Goal: Obtain resource: Download file/media

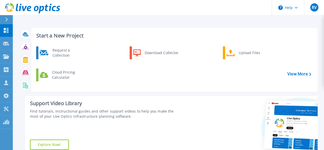
click at [163, 96] on div "Support Video Library Find tutorials, instructional guides and other support vi…" at bounding box center [103, 125] width 157 height 59
click at [6, 109] on icon at bounding box center [6, 108] width 5 height 5
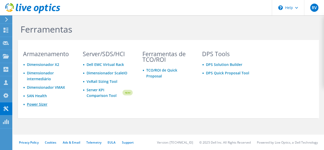
click at [36, 102] on link "Power Sizer" at bounding box center [37, 104] width 20 height 5
click at [6, 31] on icon at bounding box center [6, 30] width 6 height 5
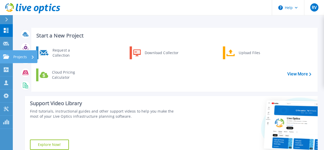
click at [6, 56] on icon at bounding box center [6, 56] width 6 height 4
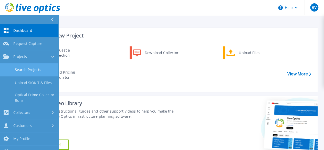
click at [25, 70] on link "Search Projects" at bounding box center [29, 69] width 58 height 13
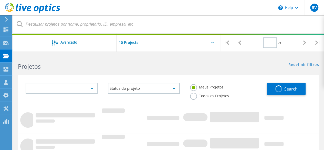
type input "1"
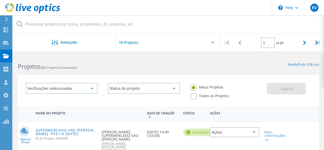
click at [76, 106] on div "Verificações selecionadas Status do projeto Em andamento Concluído Publicado em…" at bounding box center [143, 92] width 246 height 29
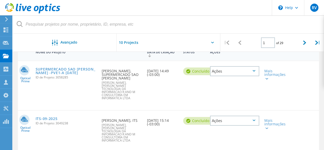
scroll to position [61, 0]
click at [62, 69] on link "SUPERMERCADO SAO LUIS -PVE1-A 2025-09-17" at bounding box center [66, 70] width 61 height 7
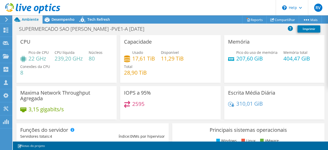
click at [286, 109] on div "310,01 GiB" at bounding box center [274, 106] width 92 height 11
click at [263, 62] on div "Pico do uso de memória 207,60 GiB Memória total 404,47 GiB" at bounding box center [274, 58] width 92 height 17
click at [59, 16] on div at bounding box center [30, 8] width 60 height 17
click at [59, 19] on span "Desempenho" at bounding box center [62, 19] width 23 height 5
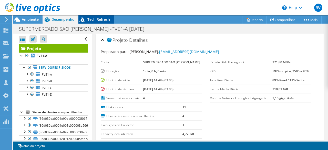
click at [87, 19] on icon at bounding box center [82, 20] width 9 height 10
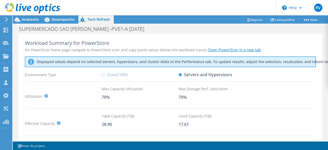
click at [263, 42] on div "Workload Summary for PowerStore" at bounding box center [170, 43] width 291 height 6
click at [239, 50] on link "Open PowerSizer in a new tab" at bounding box center [234, 49] width 53 height 5
drag, startPoint x: 116, startPoint y: 125, endPoint x: 102, endPoint y: 127, distance: 13.4
click at [102, 127] on div "28.90" at bounding box center [140, 124] width 77 height 6
copy div "28.90"
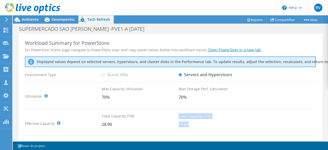
drag, startPoint x: 190, startPoint y: 124, endPoint x: 177, endPoint y: 126, distance: 13.2
click at [177, 126] on div "Effective Capacity Total Capacity (TiB) : Sum of local and shared disk capaciti…" at bounding box center [170, 123] width 291 height 20
click at [177, 126] on div "28.90" at bounding box center [140, 124] width 77 height 6
drag, startPoint x: 196, startPoint y: 126, endPoint x: 189, endPoint y: 126, distance: 6.9
click at [189, 126] on div "17.61" at bounding box center [216, 124] width 77 height 6
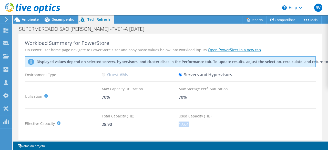
drag, startPoint x: 188, startPoint y: 126, endPoint x: 178, endPoint y: 126, distance: 10.3
click at [178, 126] on div "17.61" at bounding box center [216, 124] width 77 height 6
copy div "17.61"
click at [249, 18] on link "Reports" at bounding box center [254, 20] width 25 height 8
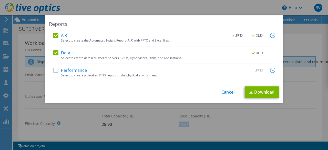
click at [223, 93] on link "Cancel" at bounding box center [227, 92] width 13 height 5
click at [223, 93] on div at bounding box center [164, 75] width 328 height 150
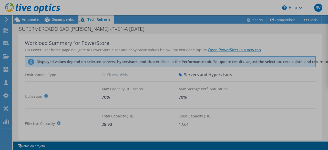
click at [223, 93] on div at bounding box center [164, 75] width 328 height 150
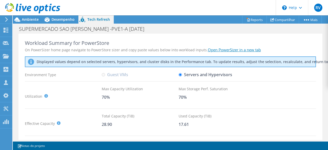
click at [223, 92] on div "Max Storage Perf. Saturation 70%" at bounding box center [216, 96] width 77 height 20
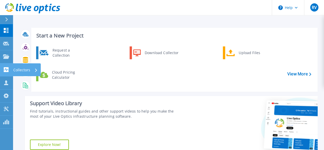
click at [8, 70] on icon at bounding box center [6, 69] width 6 height 5
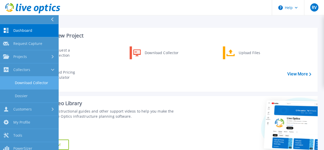
click at [27, 79] on link "Download Collector" at bounding box center [29, 82] width 58 height 13
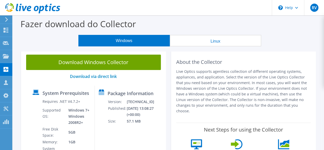
click at [151, 88] on div "Package Information Version: [TECHNICAL_ID] Published: [DATE] 13:08:27 (+00:00)…" at bounding box center [126, 124] width 63 height 78
click at [201, 39] on button "Linux" at bounding box center [215, 41] width 91 height 12
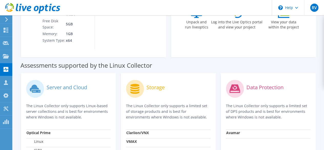
scroll to position [166, 0]
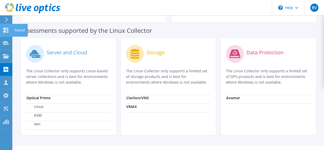
click at [7, 28] on use at bounding box center [6, 30] width 5 height 5
